Goal: Task Accomplishment & Management: Use online tool/utility

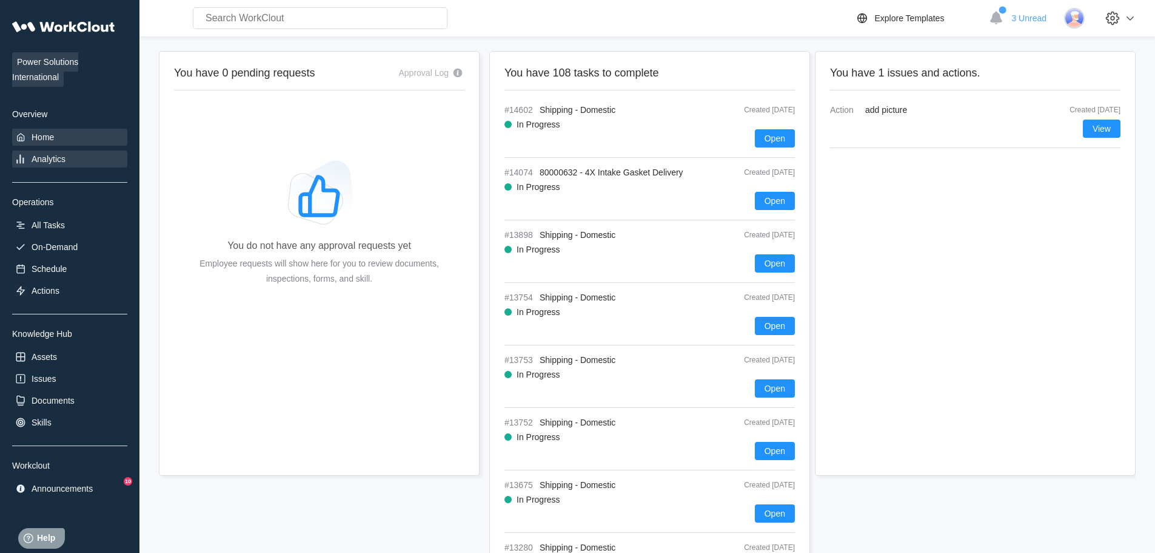
click at [49, 160] on div "Analytics" at bounding box center [49, 159] width 34 height 10
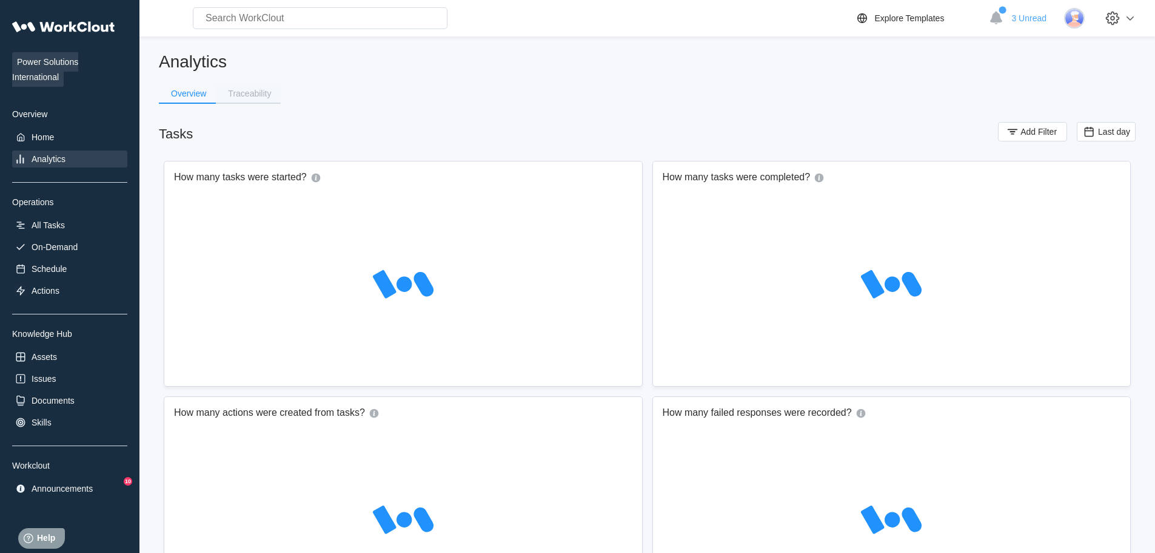
click at [255, 95] on div "Traceability" at bounding box center [249, 93] width 43 height 8
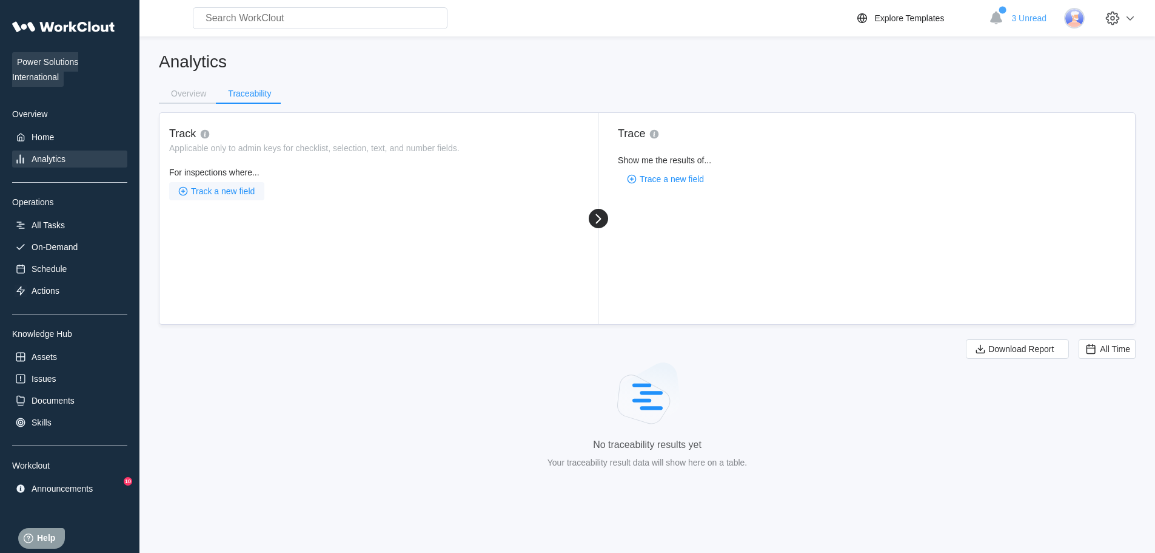
click at [214, 191] on span "Track a new field" at bounding box center [223, 191] width 64 height 8
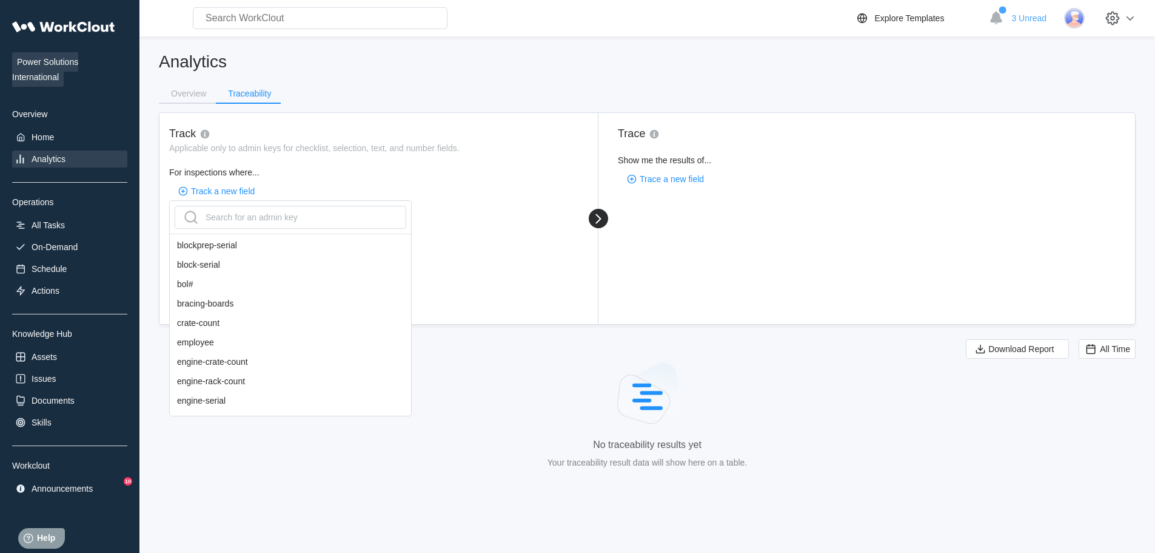
scroll to position [243, 0]
click at [197, 283] on div "bol#" at bounding box center [290, 274] width 241 height 19
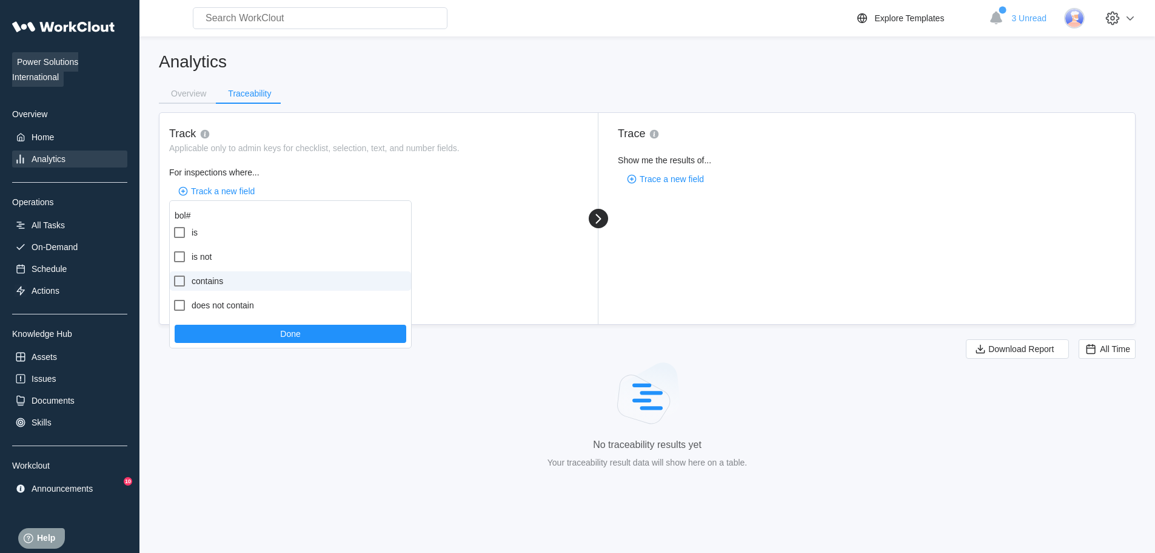
click at [224, 278] on label "contains" at bounding box center [290, 280] width 241 height 19
click at [173, 274] on input "contains" at bounding box center [172, 274] width 1 height 1
checkbox input "true"
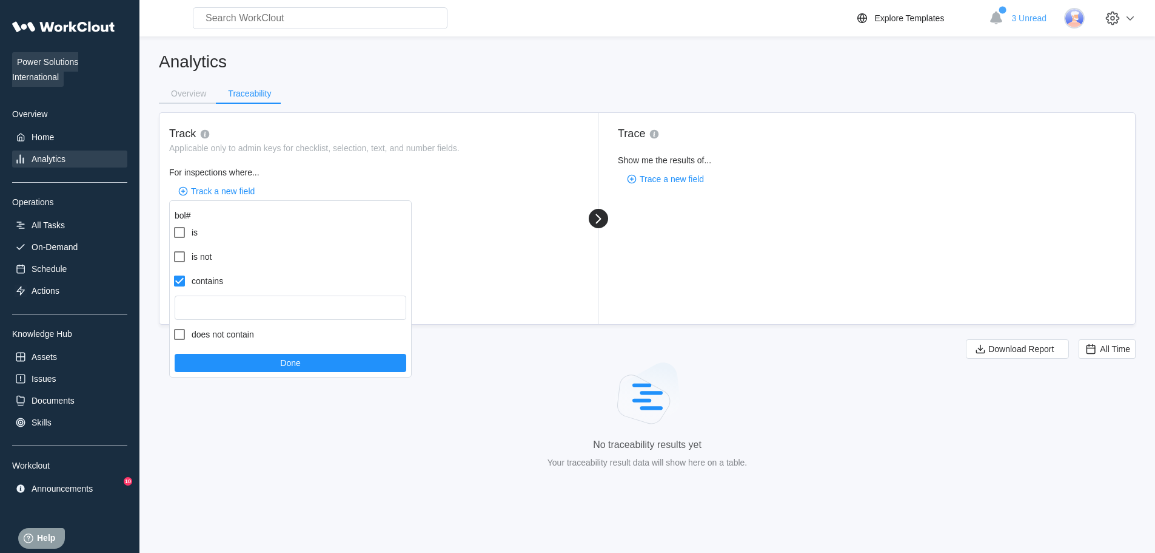
click at [419, 323] on div "Track Applicable only to admin keys for checklist, selection, text, and number …" at bounding box center [379, 218] width 439 height 211
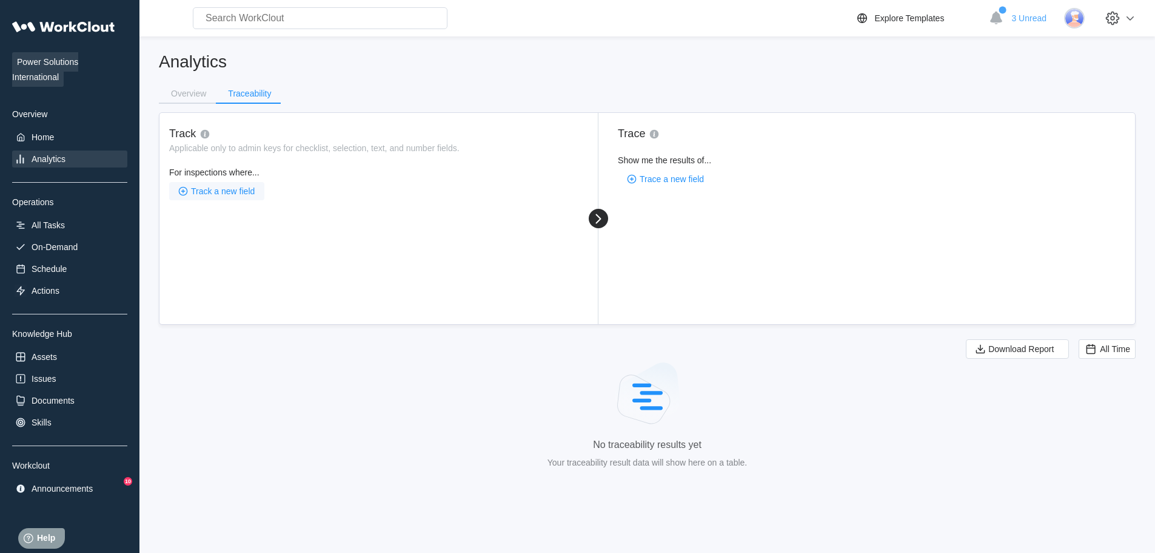
click at [231, 193] on span "Track a new field" at bounding box center [223, 191] width 64 height 8
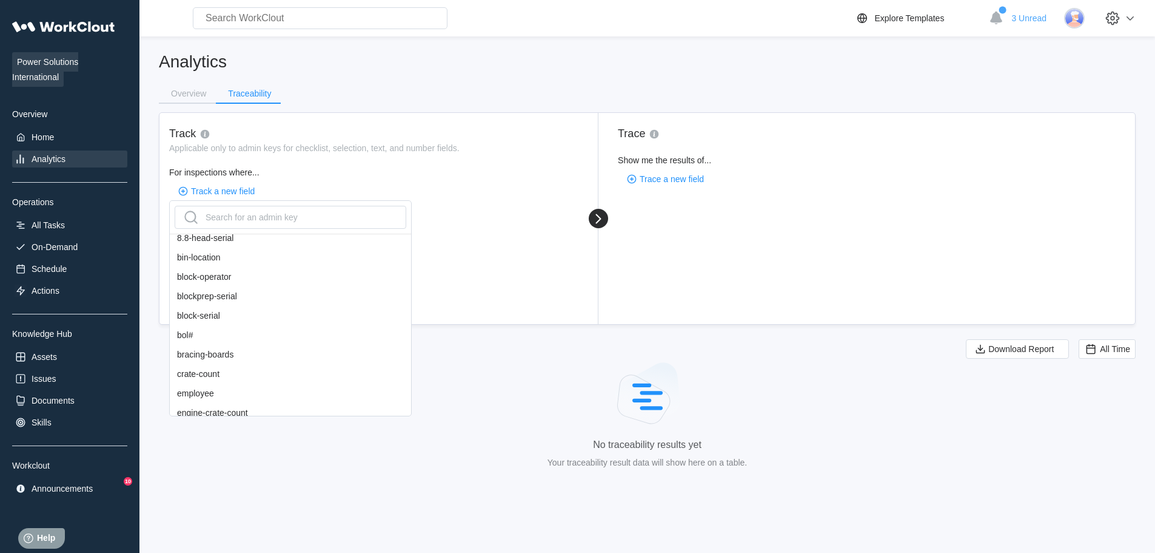
scroll to position [182, 0]
click at [206, 342] on div "bol#" at bounding box center [290, 335] width 241 height 19
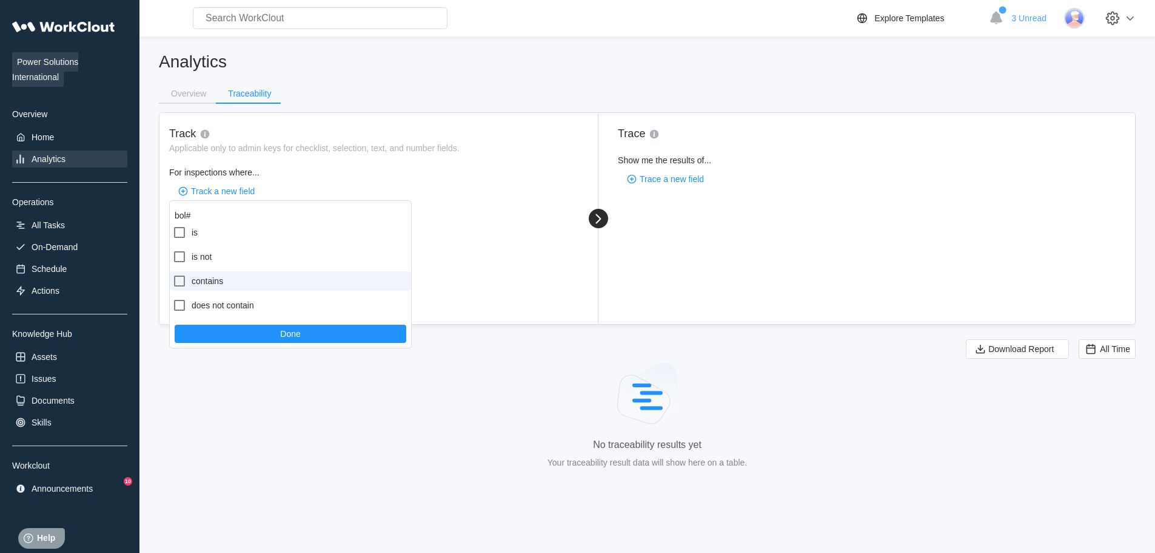
click at [216, 283] on label "contains" at bounding box center [290, 280] width 241 height 19
click at [173, 274] on input "contains" at bounding box center [172, 274] width 1 height 1
checkbox input "true"
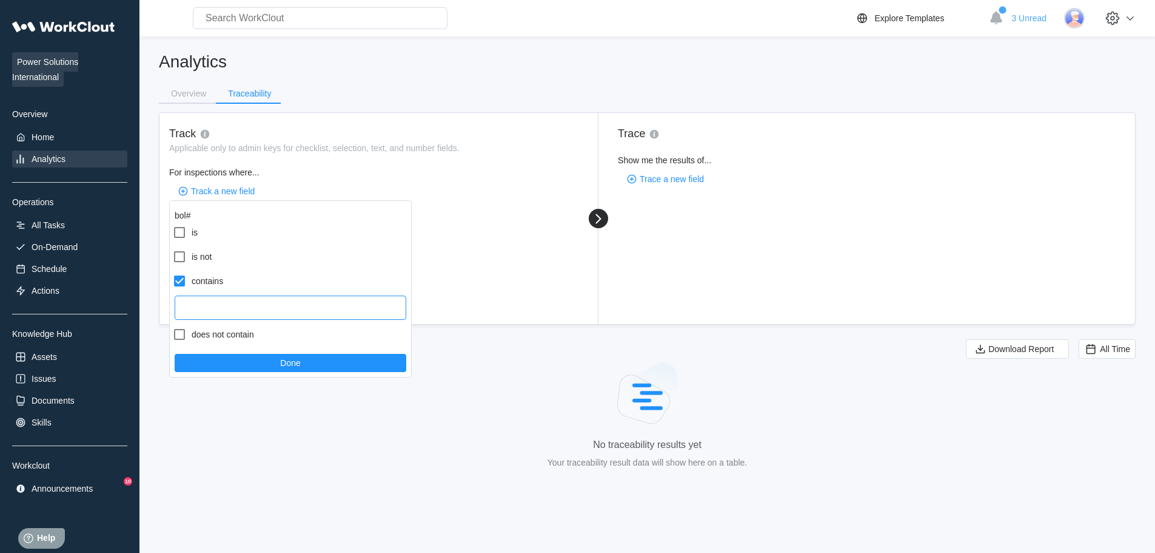
click at [231, 300] on input "text" at bounding box center [291, 307] width 232 height 24
click at [206, 307] on input "text" at bounding box center [291, 307] width 232 height 24
paste input "I0051441"
type input "I0051441"
drag, startPoint x: 193, startPoint y: 304, endPoint x: 136, endPoint y: 319, distance: 59.4
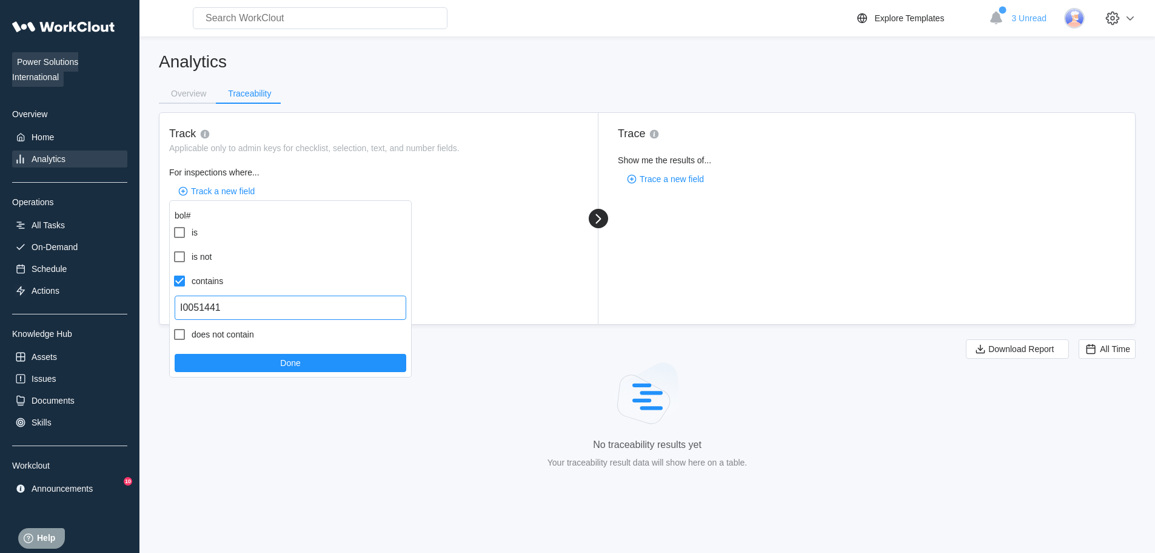
click at [136, 319] on body "Power Solutions International Overview Home Analytics Operations All Tasks On-D…" at bounding box center [577, 276] width 1155 height 553
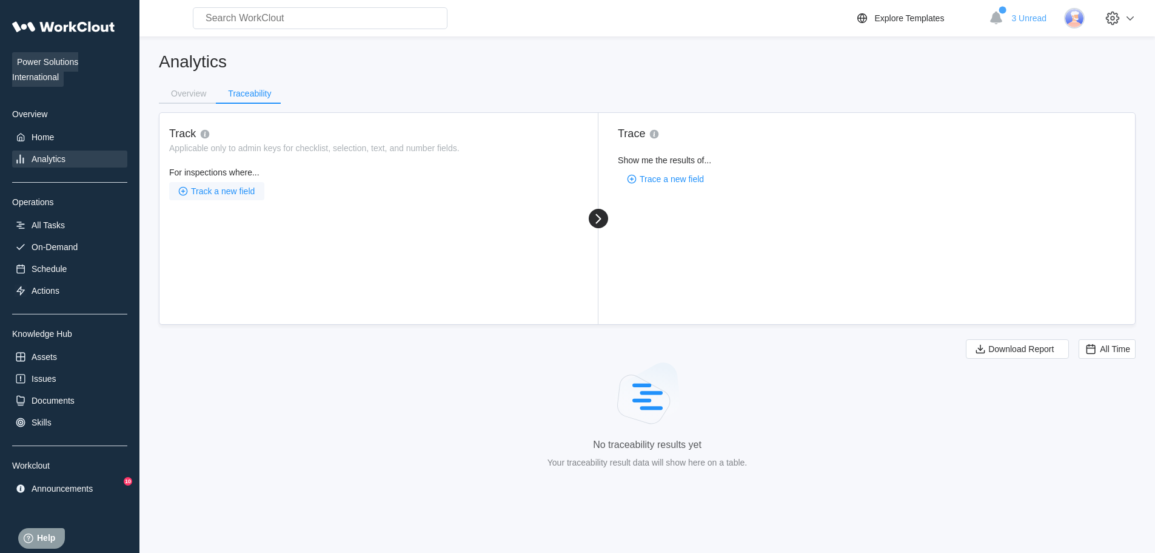
click at [243, 193] on span "Track a new field" at bounding box center [223, 191] width 64 height 8
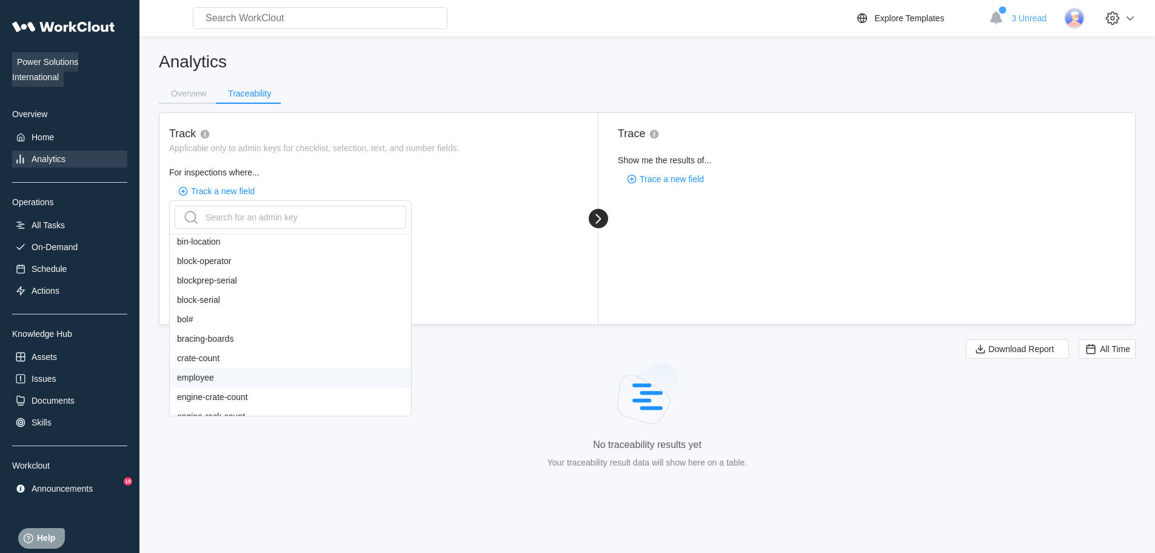
scroll to position [243, 0]
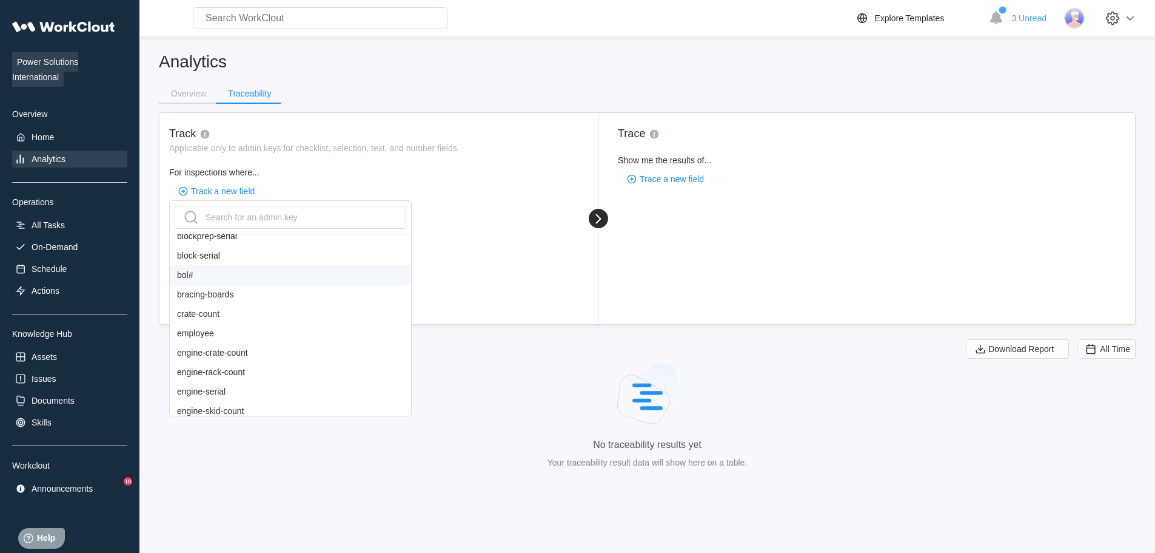
click at [221, 276] on div "bol#" at bounding box center [290, 274] width 241 height 19
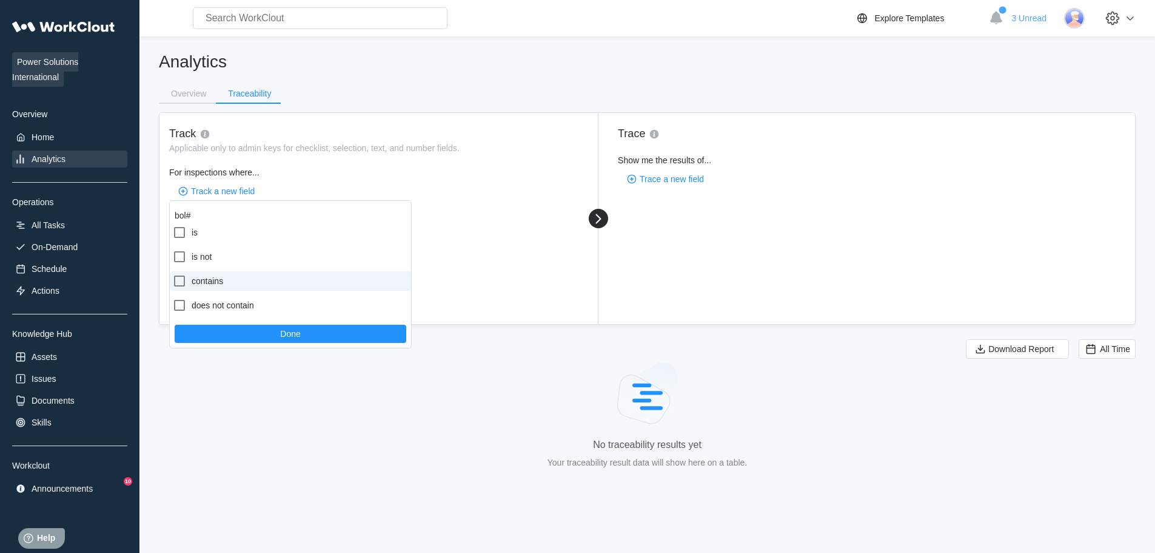
click at [219, 283] on label "contains" at bounding box center [290, 280] width 241 height 19
click at [173, 274] on input "contains" at bounding box center [172, 274] width 1 height 1
checkbox input "true"
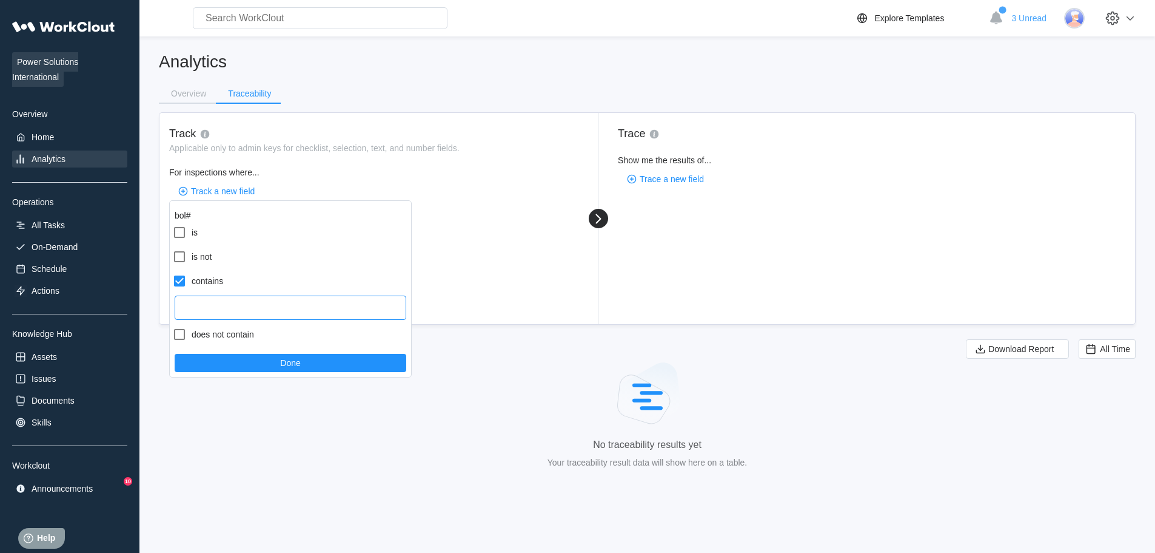
click at [223, 300] on input "text" at bounding box center [291, 307] width 232 height 24
paste input "I0051441"
click at [192, 308] on input "I0051441" at bounding box center [291, 307] width 232 height 24
type input "51441"
click at [276, 363] on button "Done" at bounding box center [291, 363] width 232 height 18
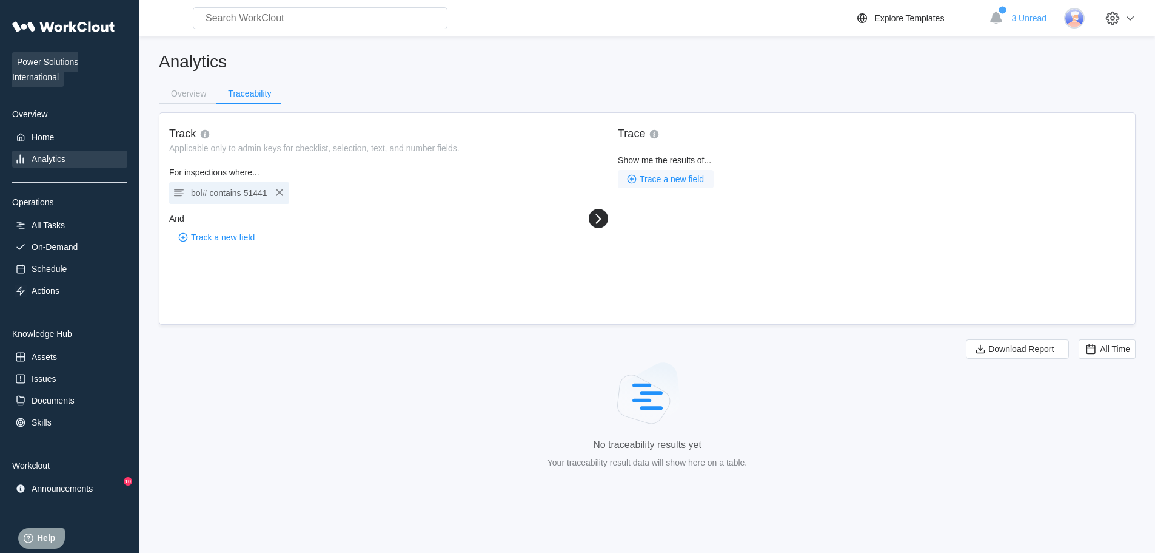
click at [679, 180] on span "Trace a new field" at bounding box center [672, 179] width 64 height 8
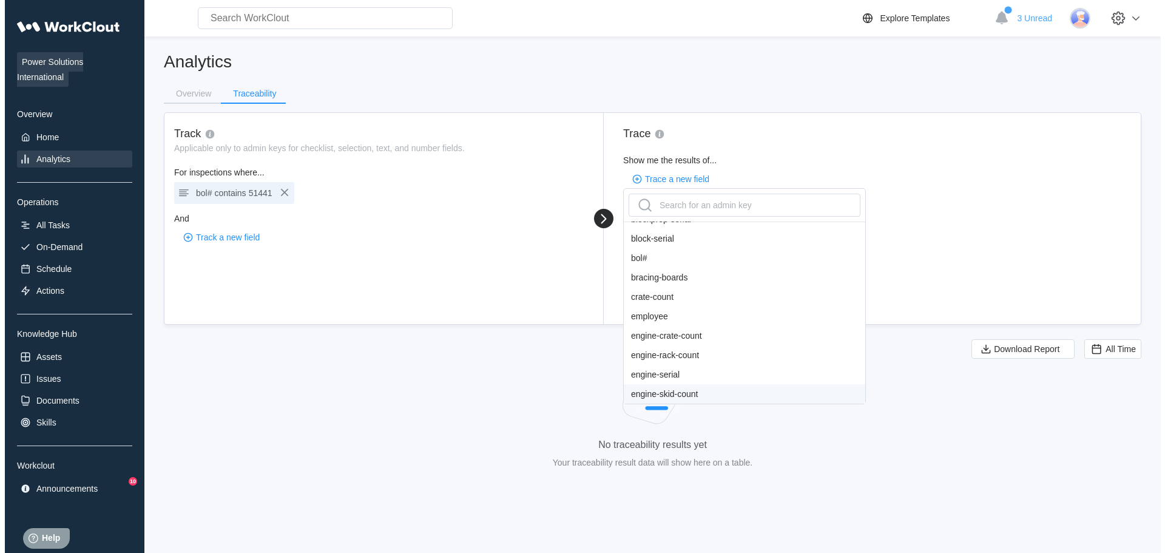
scroll to position [121, 0]
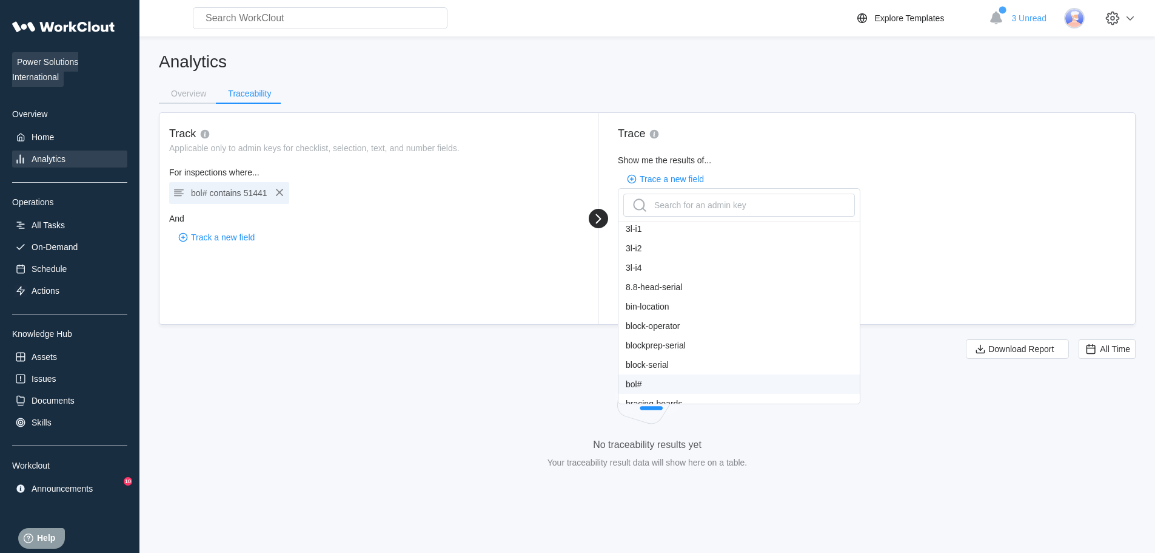
click at [642, 380] on div "bol#" at bounding box center [739, 383] width 241 height 19
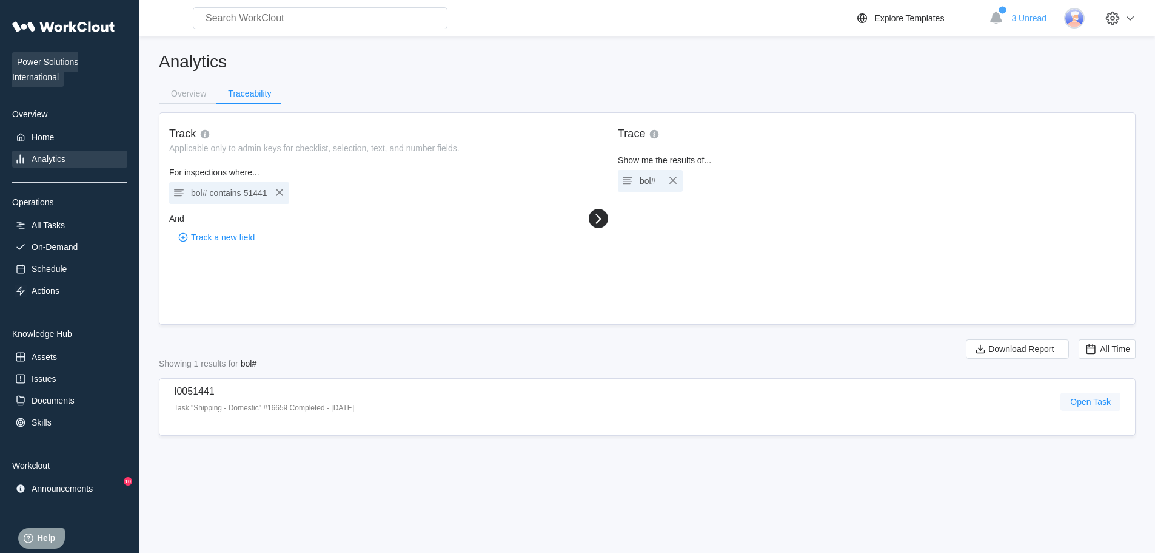
click at [1083, 400] on span "Open Task" at bounding box center [1091, 401] width 41 height 8
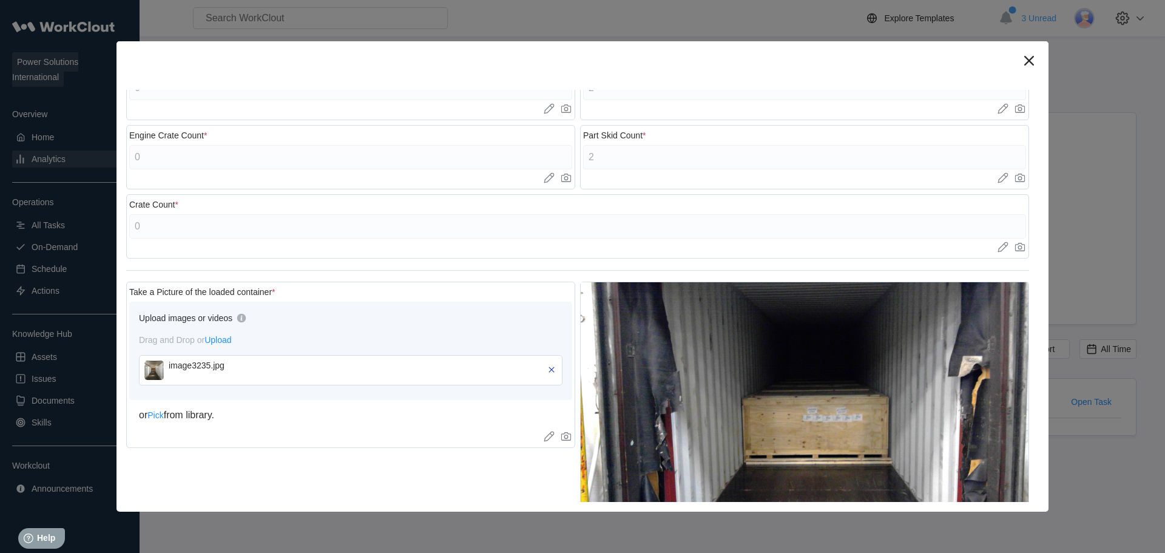
scroll to position [425, 0]
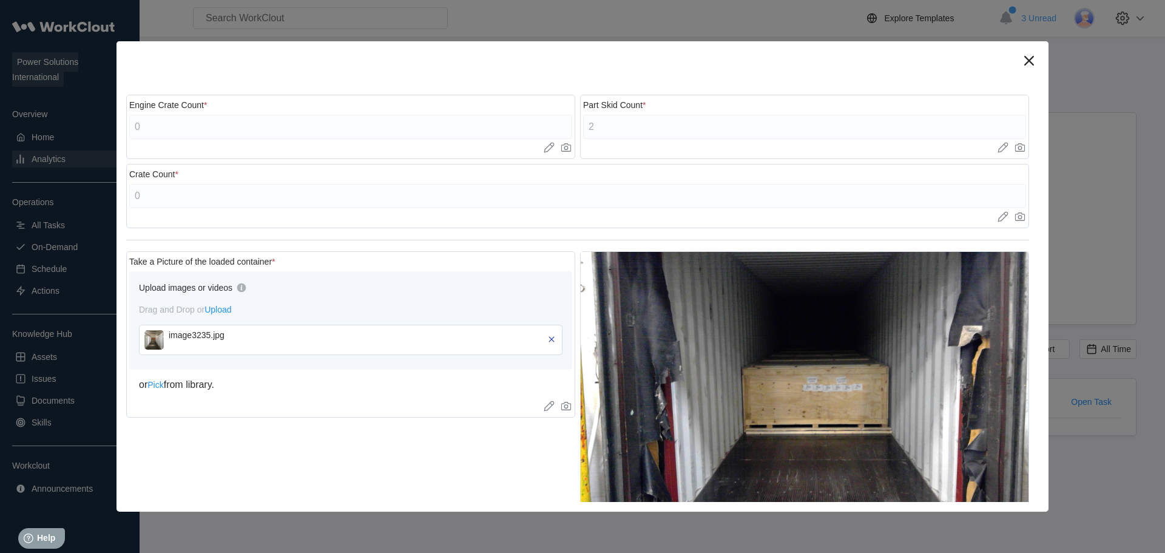
click at [151, 338] on img at bounding box center [153, 339] width 19 height 19
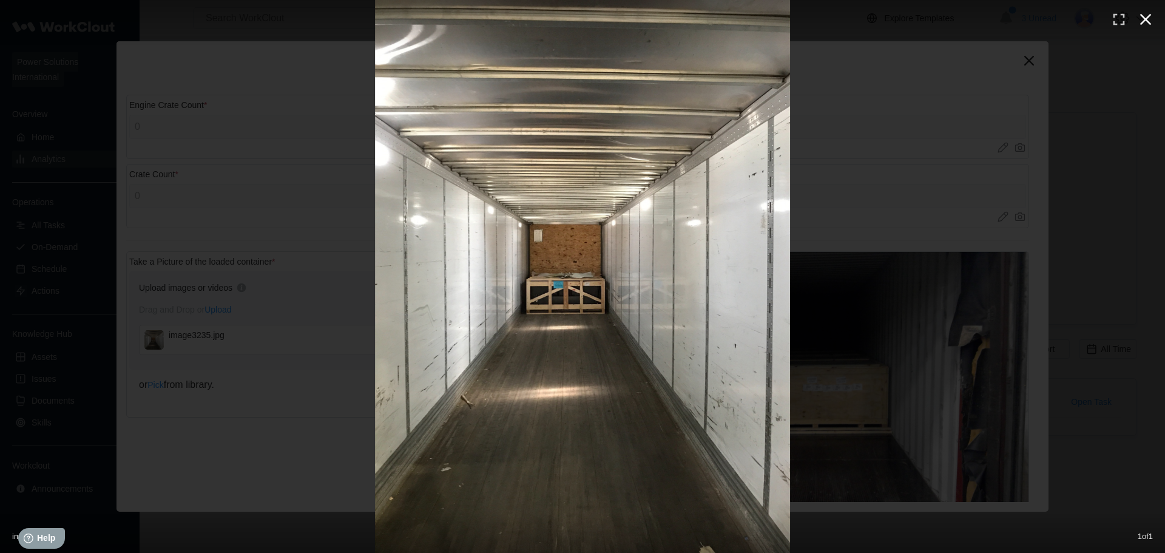
click at [1140, 19] on icon "button" at bounding box center [1144, 19] width 19 height 19
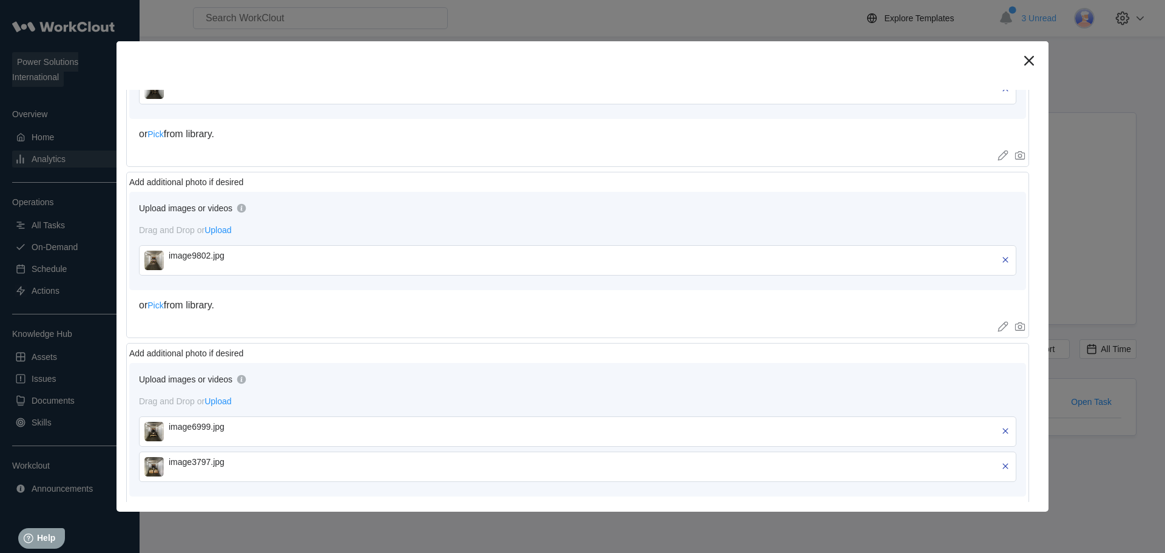
scroll to position [1213, 0]
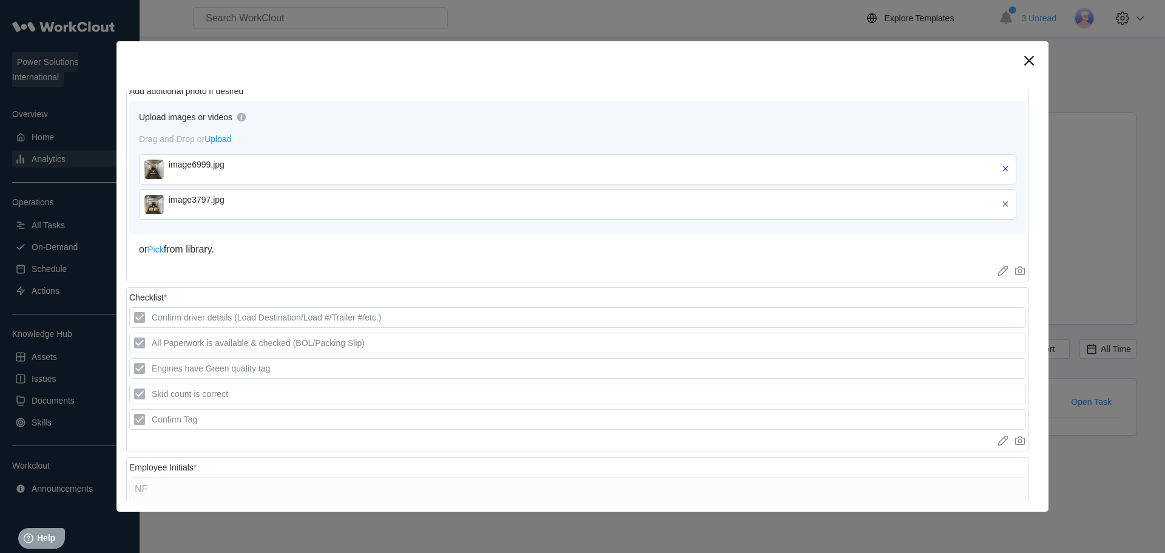
click at [150, 206] on img at bounding box center [153, 204] width 19 height 19
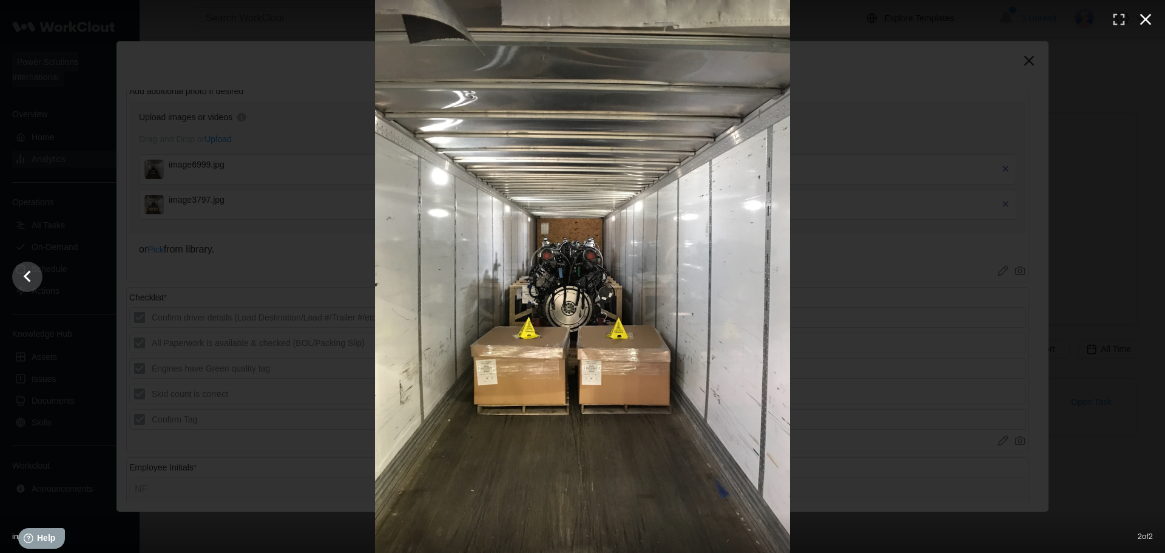
click at [1149, 16] on icon "button" at bounding box center [1146, 20] width 12 height 12
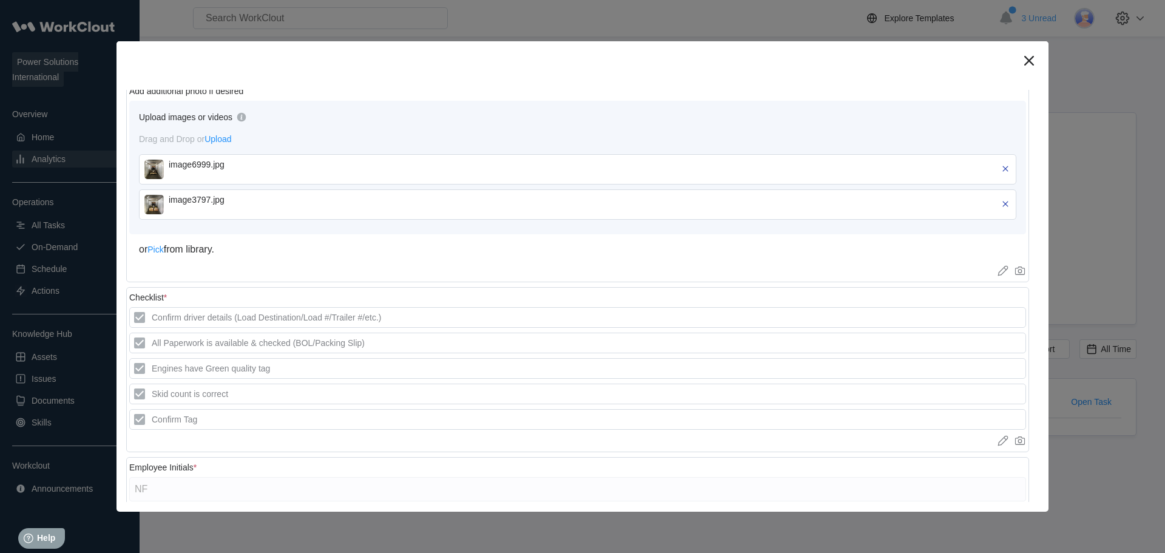
click at [161, 162] on img at bounding box center [153, 169] width 19 height 19
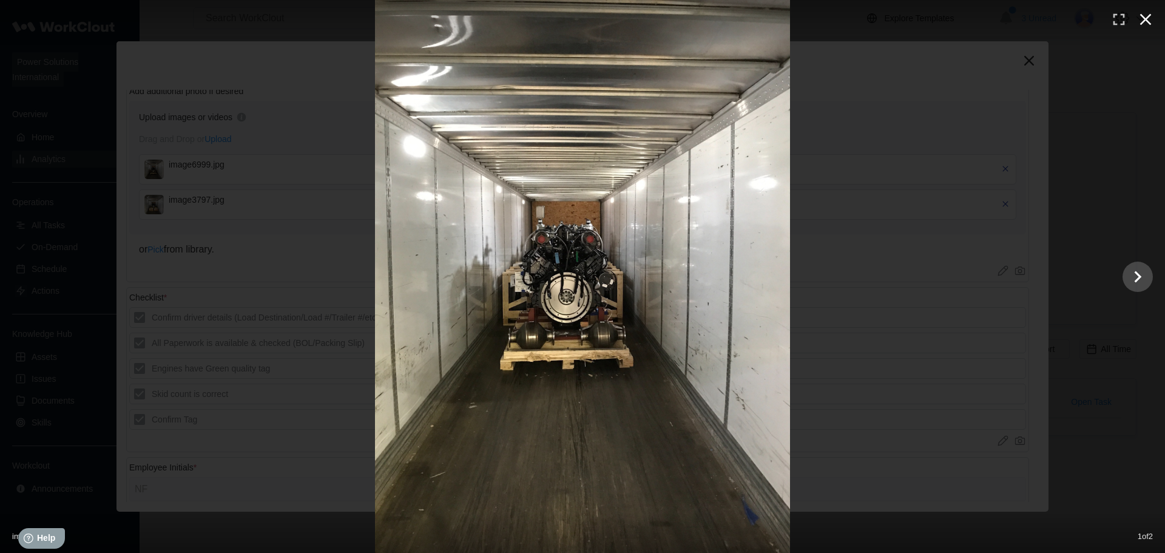
click at [1145, 20] on icon "button" at bounding box center [1146, 20] width 12 height 12
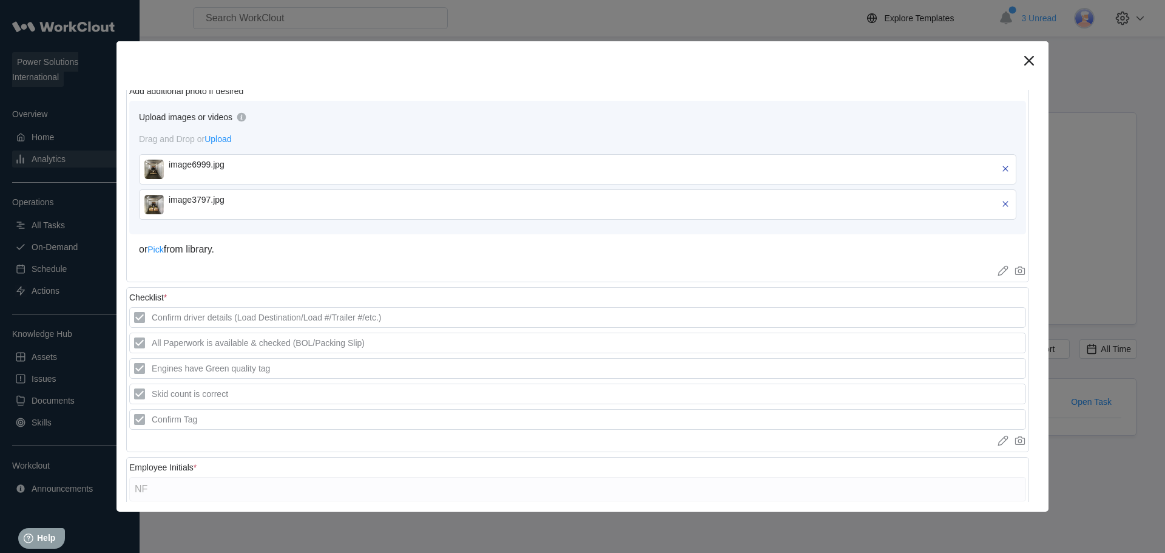
click at [158, 203] on img at bounding box center [153, 204] width 19 height 19
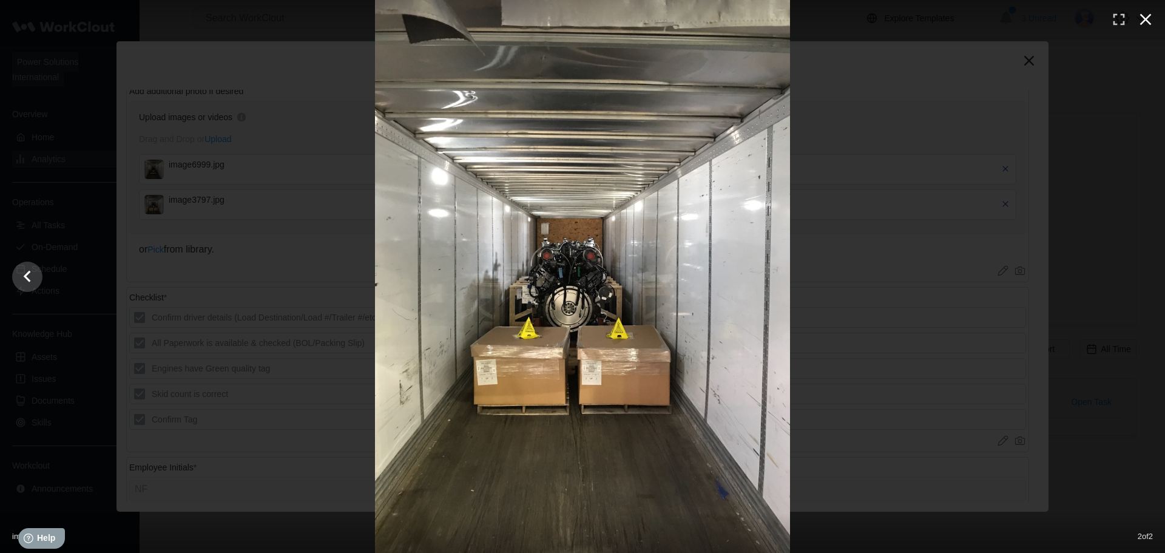
click at [1152, 23] on icon "button" at bounding box center [1144, 19] width 19 height 19
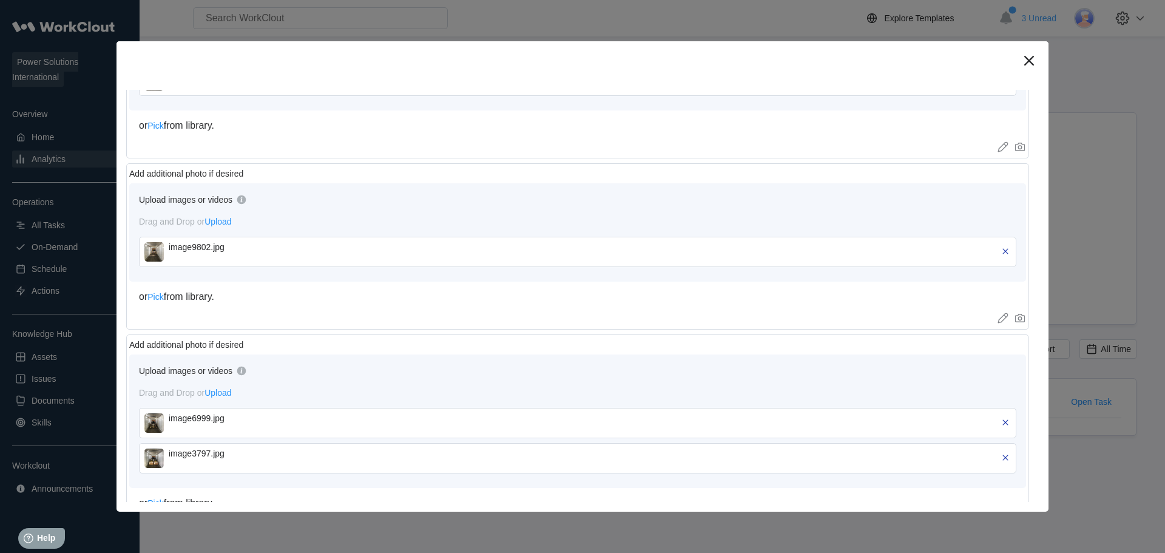
scroll to position [939, 0]
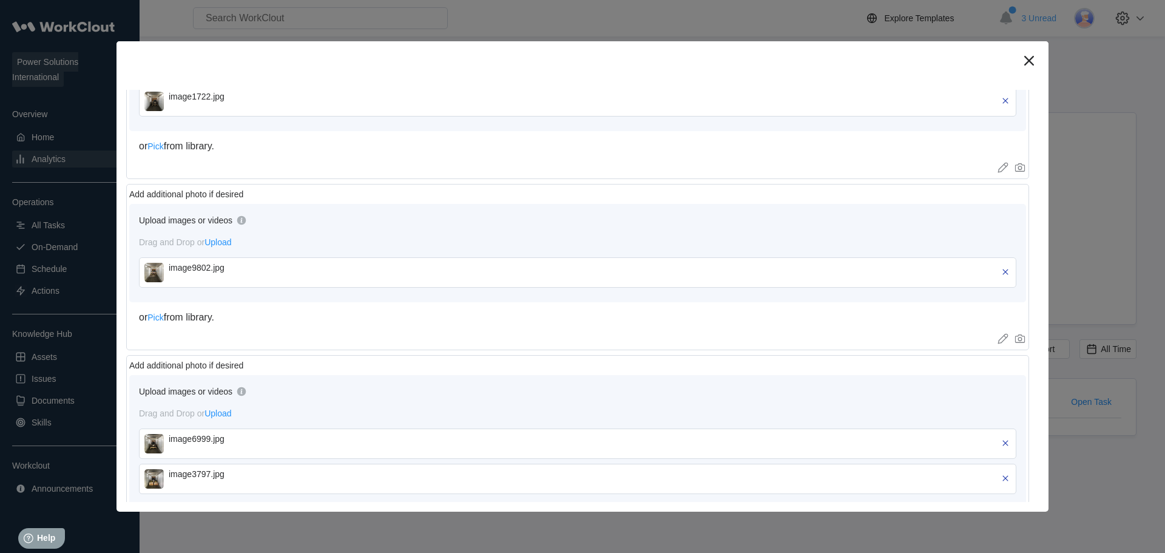
click at [146, 269] on img at bounding box center [153, 272] width 19 height 19
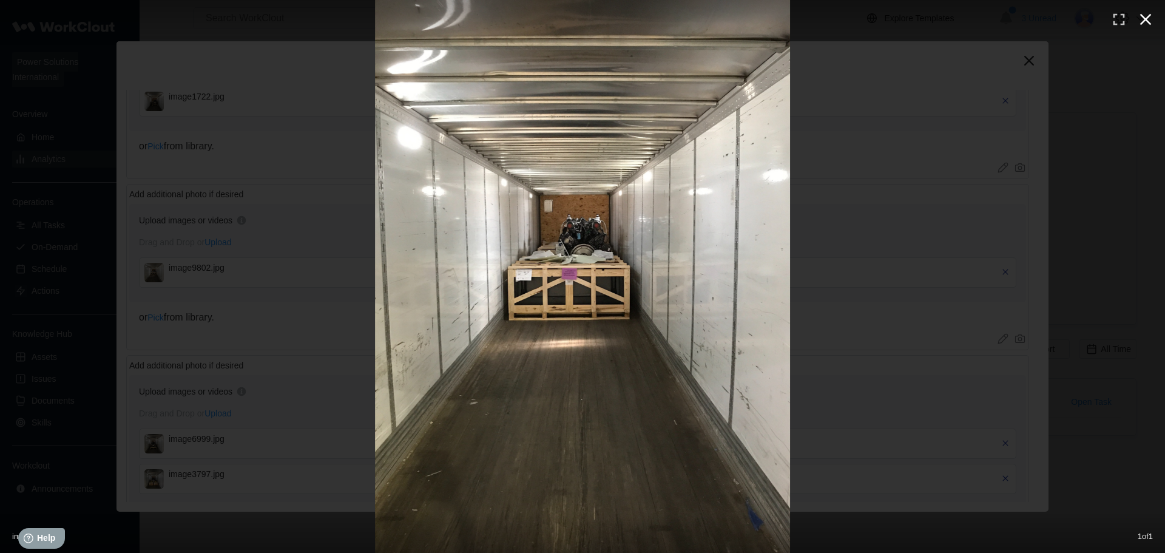
click at [1141, 19] on icon "button" at bounding box center [1144, 19] width 19 height 19
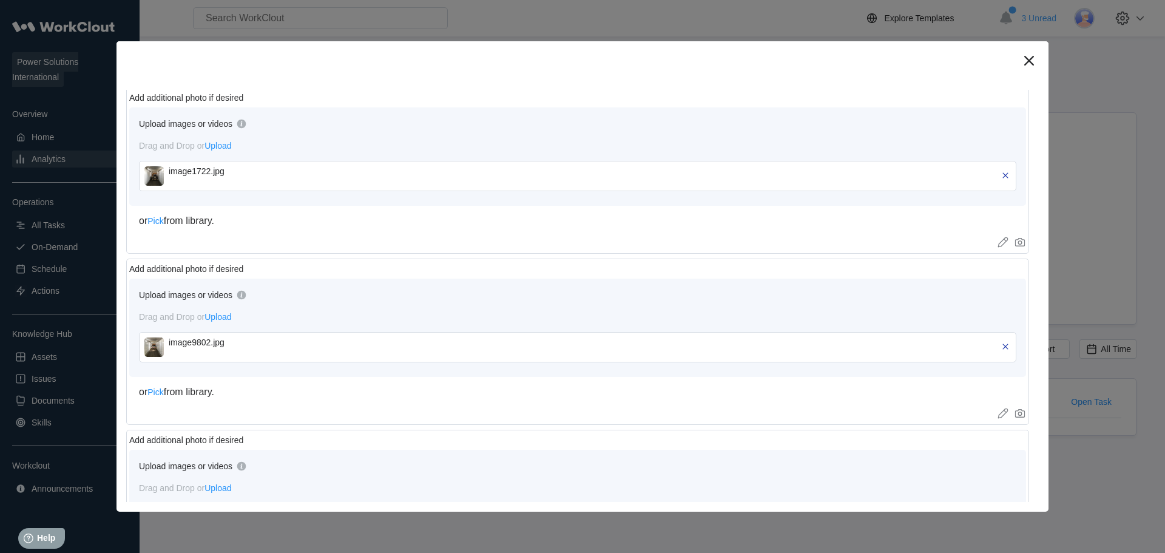
scroll to position [757, 0]
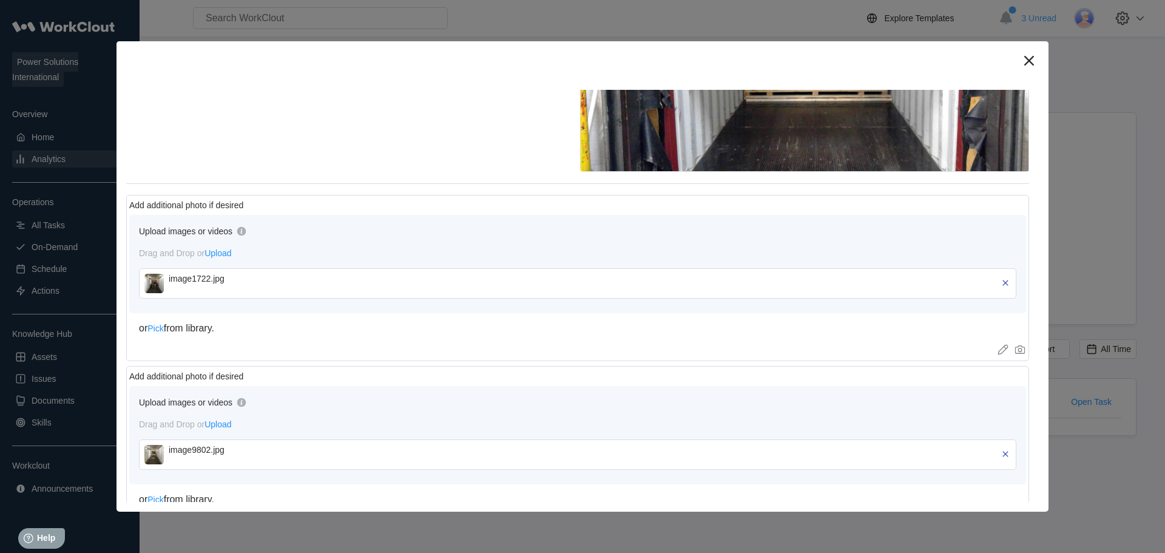
click at [133, 283] on div "Upload images or videos Drag and Drop or Upload image1722.jpg" at bounding box center [577, 264] width 896 height 98
click at [151, 281] on img at bounding box center [153, 283] width 19 height 19
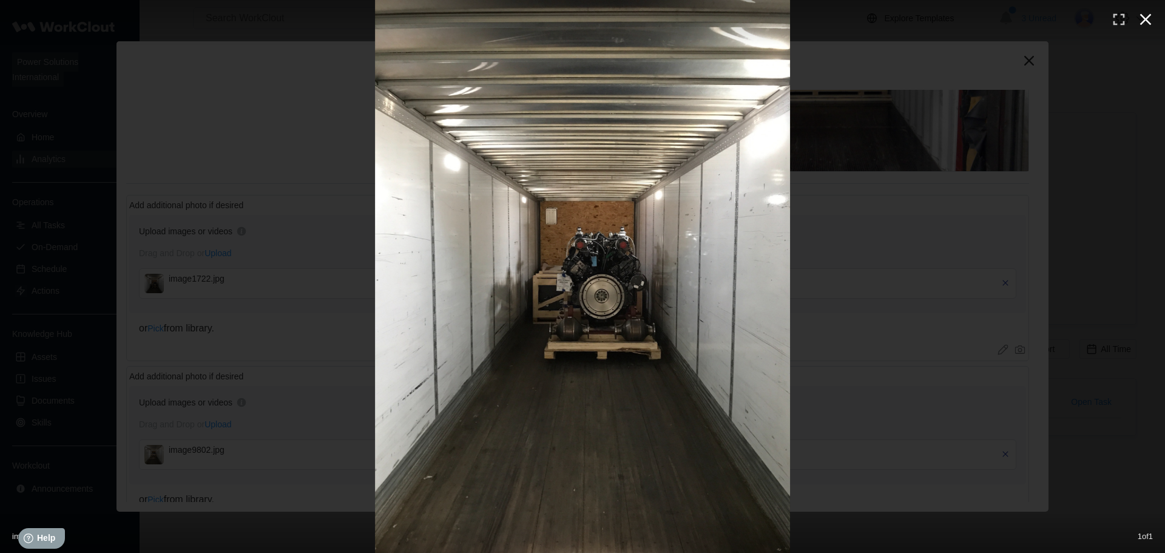
click at [1140, 15] on icon "button" at bounding box center [1144, 19] width 19 height 19
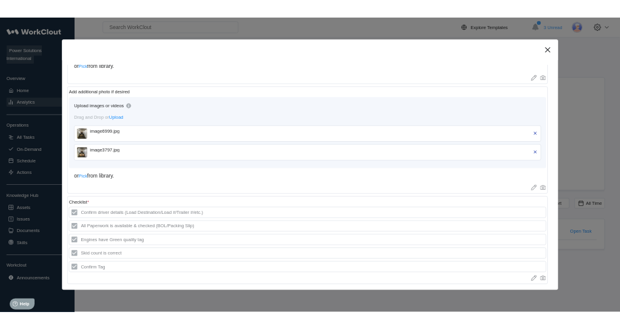
scroll to position [1242, 0]
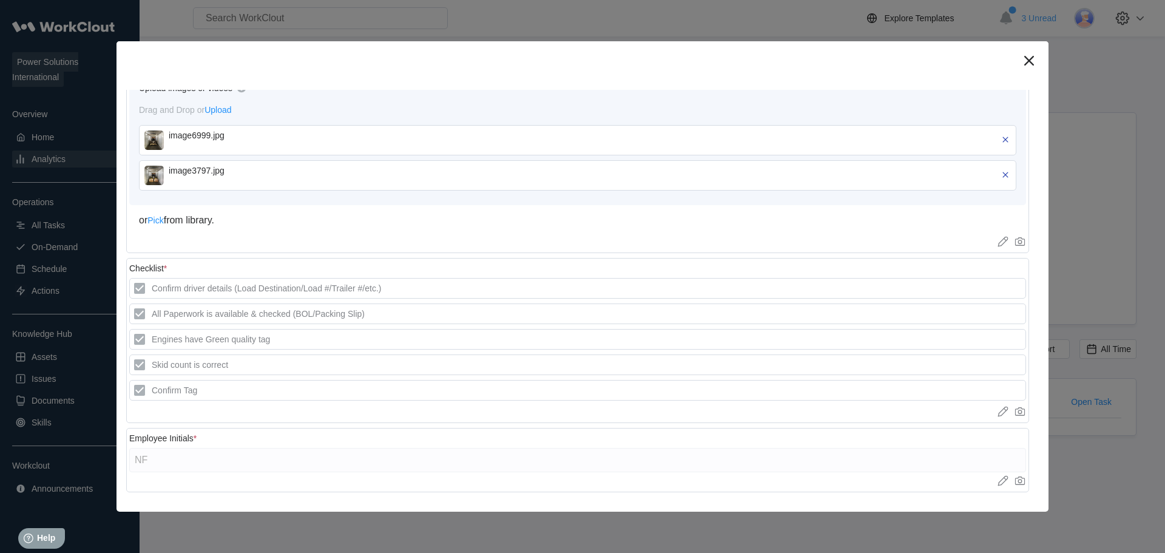
click at [150, 167] on img at bounding box center [153, 175] width 19 height 19
